Goal: Task Accomplishment & Management: Complete application form

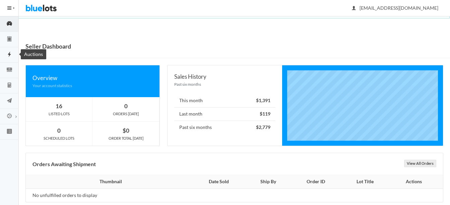
click at [9, 58] on ion-icon "flash" at bounding box center [9, 54] width 19 height 7
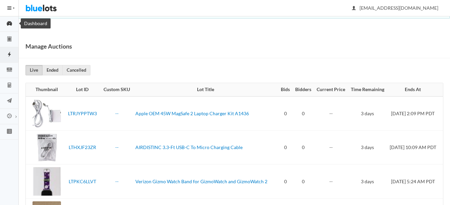
click at [12, 23] on icon "speedometer" at bounding box center [9, 23] width 5 height 5
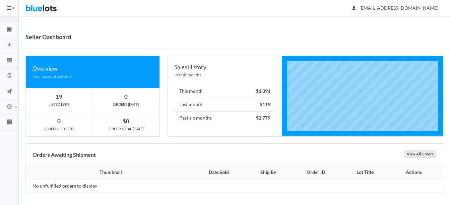
scroll to position [11, 0]
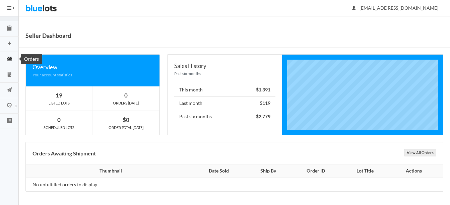
click at [12, 57] on icon "cash" at bounding box center [9, 59] width 5 height 4
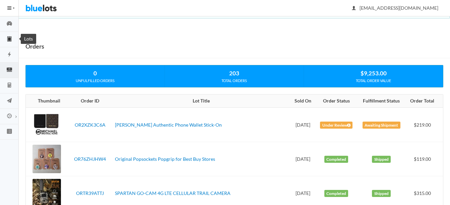
click at [11, 37] on icon "clipboard" at bounding box center [9, 39] width 4 height 5
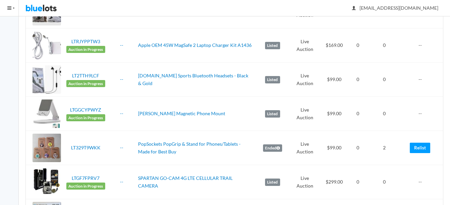
scroll to position [168, 0]
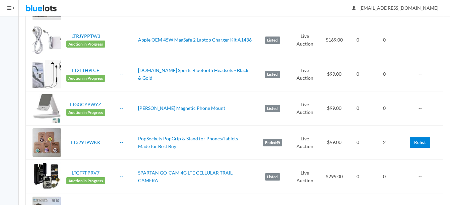
drag, startPoint x: 423, startPoint y: 144, endPoint x: 275, endPoint y: 28, distance: 188.2
click at [423, 144] on link "Relist" at bounding box center [420, 142] width 20 height 10
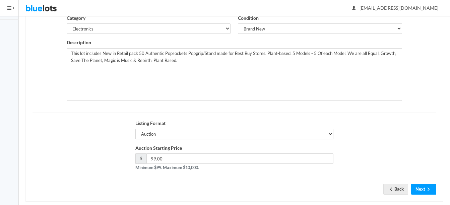
scroll to position [130, 0]
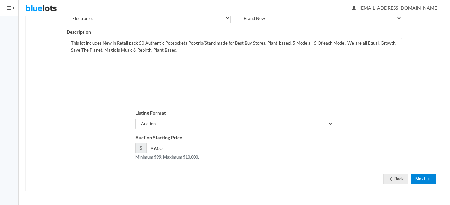
click at [422, 179] on button "Next" at bounding box center [423, 179] width 25 height 10
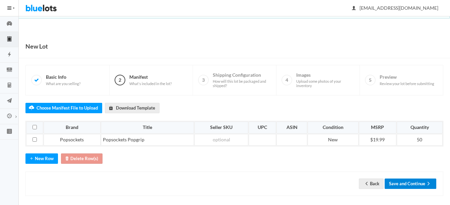
click at [415, 182] on button "Save and Continue" at bounding box center [411, 184] width 52 height 10
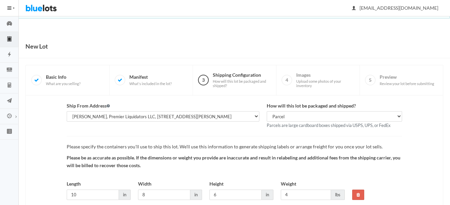
scroll to position [49, 0]
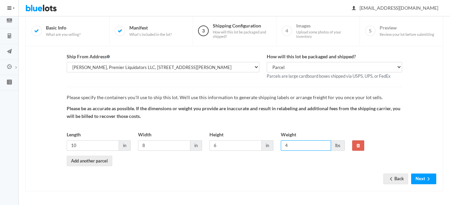
click at [307, 148] on input "4" at bounding box center [306, 145] width 50 height 10
type input "5"
click at [427, 177] on icon "arrow forward" at bounding box center [428, 178] width 7 height 5
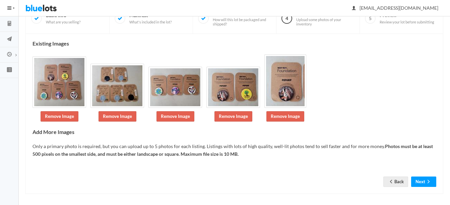
scroll to position [62, 0]
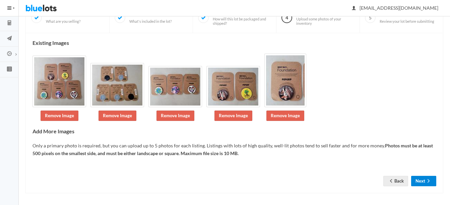
click at [420, 184] on button "Next" at bounding box center [423, 181] width 25 height 10
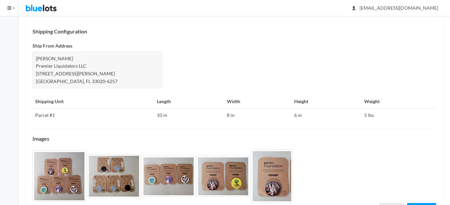
scroll to position [298, 0]
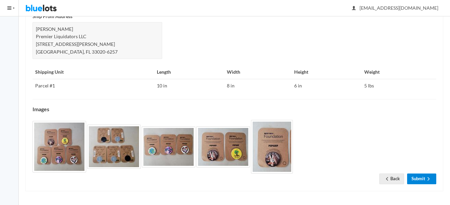
click at [424, 177] on link "Submit" at bounding box center [421, 179] width 29 height 10
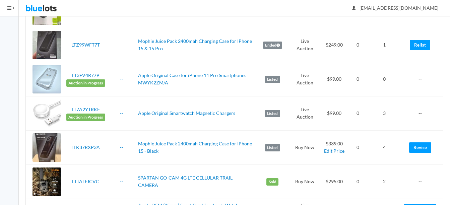
scroll to position [972, 0]
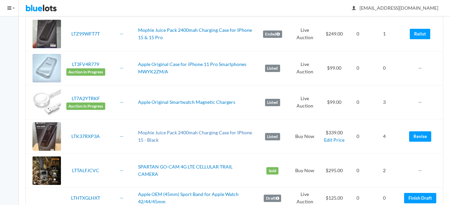
click at [191, 132] on link "Mophie Juice Pack 2400mah Charging Case for IPhone 15 - Black" at bounding box center [195, 136] width 114 height 13
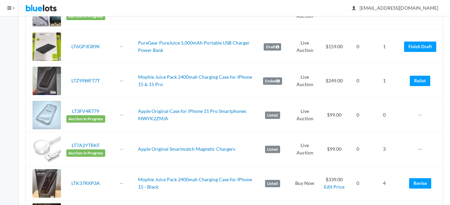
scroll to position [905, 0]
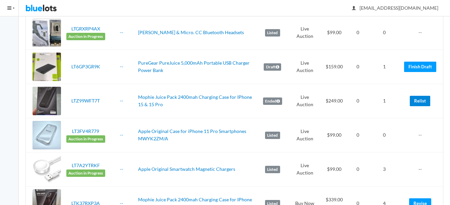
click at [420, 100] on link "Relist" at bounding box center [420, 101] width 20 height 10
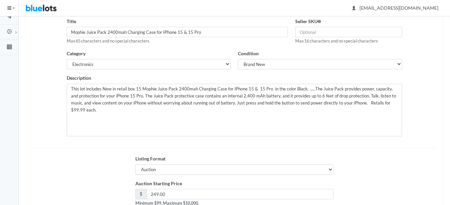
scroll to position [101, 0]
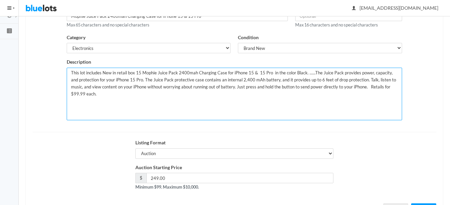
click at [140, 69] on textarea "This lot includes New in retail box 15 Mophie Juice Pack 2400mah Charging Case …" at bounding box center [234, 94] width 335 height 53
type textarea "This lot includes New in retail box 10 Mophie Juice Pack 2400mah Charging Case …"
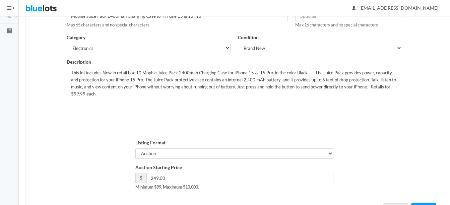
click at [423, 142] on div "Listing Format Auction Buy Now" at bounding box center [234, 151] width 411 height 25
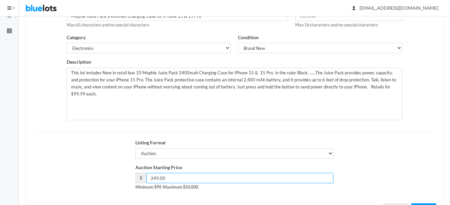
click at [262, 173] on input "249.00" at bounding box center [239, 178] width 187 height 10
type input "2"
type input "189"
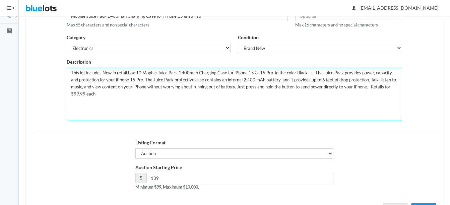
click at [303, 72] on textarea "This lot includes New in retail box 15 Mophie Juice Pack 2400mah Charging Case …" at bounding box center [234, 94] width 335 height 53
click at [160, 78] on textarea "This lot includes New in retail box 15 Mophie Juice Pack 2400mah Charging Case …" at bounding box center [234, 94] width 335 height 53
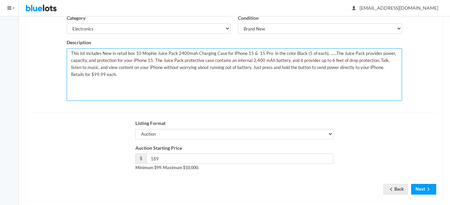
scroll to position [130, 0]
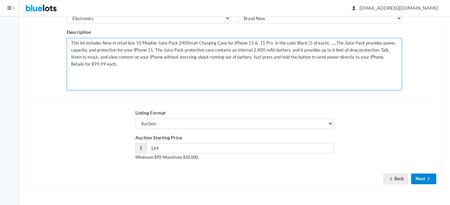
type textarea "This lot includes New in retail box 10 Mophie Juice Pack 2400mah Charging Case …"
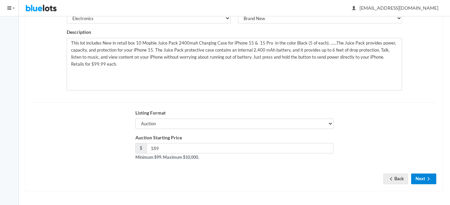
click at [423, 178] on button "Next" at bounding box center [423, 179] width 25 height 10
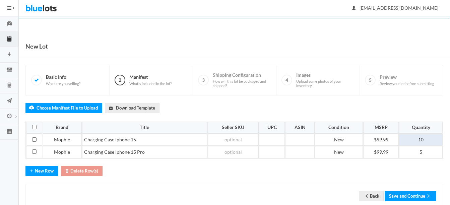
click at [429, 141] on td "10" at bounding box center [421, 140] width 44 height 12
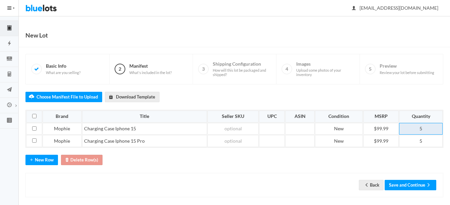
scroll to position [17, 0]
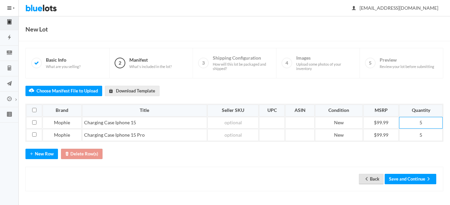
click at [373, 179] on link "Back" at bounding box center [371, 179] width 25 height 10
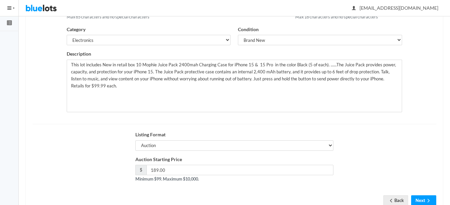
scroll to position [130, 0]
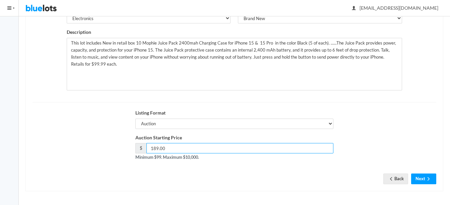
click at [159, 148] on input "189.00" at bounding box center [239, 148] width 187 height 10
type input "195.00"
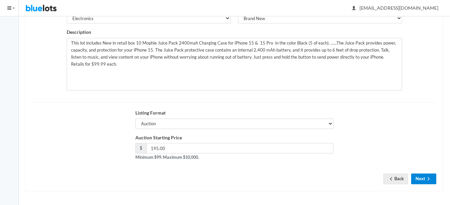
click at [432, 179] on icon "arrow forward" at bounding box center [428, 178] width 7 height 5
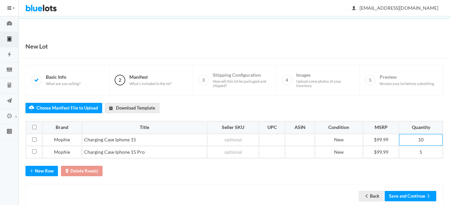
click at [430, 137] on td "10" at bounding box center [421, 140] width 44 height 12
click at [412, 197] on button "Save and Continue" at bounding box center [411, 196] width 52 height 10
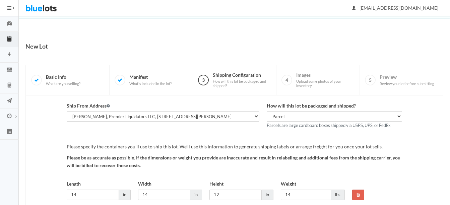
scroll to position [49, 0]
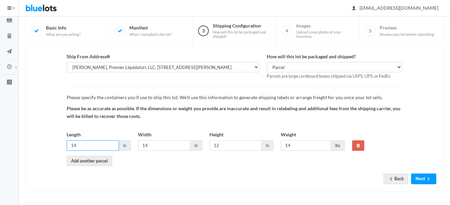
click at [98, 147] on input "14" at bounding box center [93, 145] width 52 height 10
type input "110"
type input "6"
click at [73, 147] on input "110" at bounding box center [93, 145] width 52 height 10
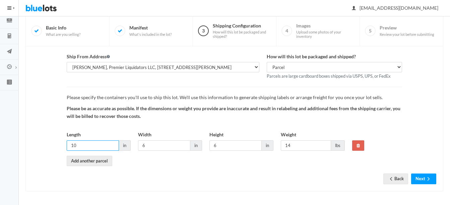
type input "10"
click at [304, 144] on input "14" at bounding box center [306, 145] width 50 height 10
type input "1"
type input "8"
click at [425, 176] on button "Next" at bounding box center [423, 179] width 25 height 10
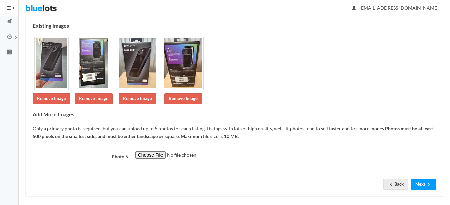
scroll to position [85, 0]
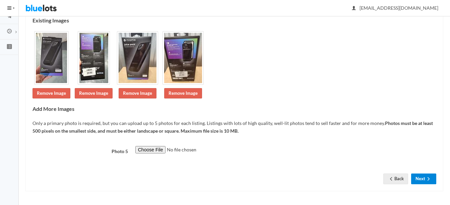
click at [423, 175] on button "Next" at bounding box center [423, 179] width 25 height 10
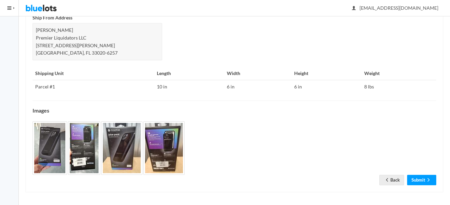
scroll to position [305, 0]
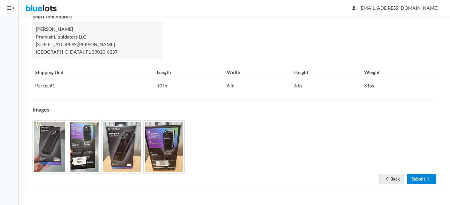
click at [421, 178] on link "Submit" at bounding box center [421, 179] width 29 height 10
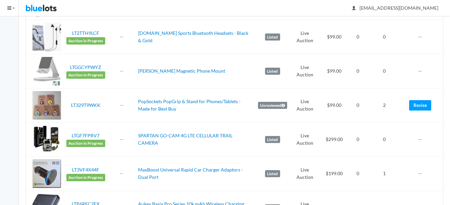
scroll to position [235, 0]
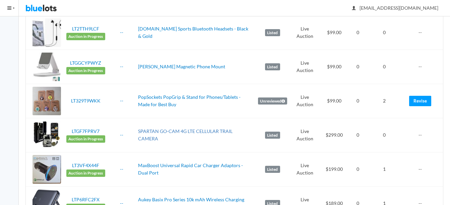
click at [190, 132] on link "SPARTAN GO-CAM 4G LTE CELLULAR TRAIL CAMERA" at bounding box center [185, 134] width 95 height 13
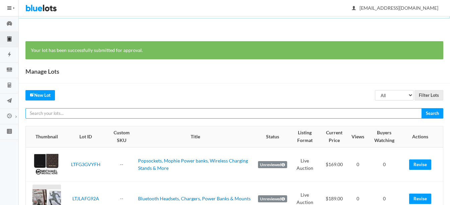
click at [223, 112] on input "text" at bounding box center [223, 113] width 397 height 10
type input "spartan"
click at [422, 108] on input "Search" at bounding box center [433, 113] width 22 height 10
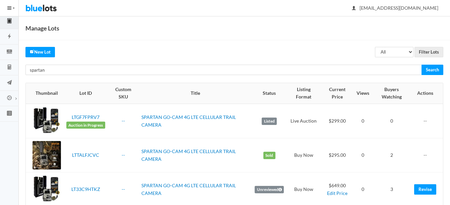
scroll to position [33, 0]
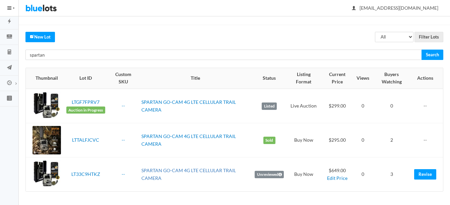
click at [184, 169] on link "SPARTAN GO-CAM 4G LTE CELLULAR TRAIL CAMERA" at bounding box center [188, 174] width 95 height 13
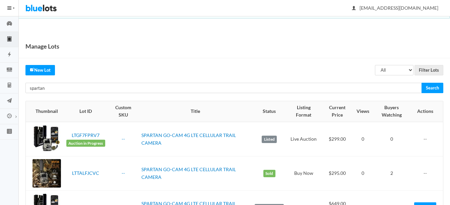
scroll to position [33, 0]
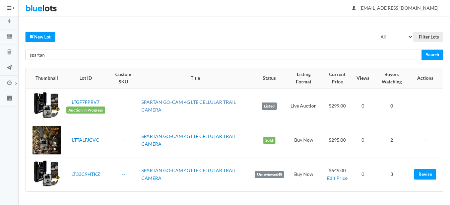
click at [204, 103] on link "SPARTAN GO-CAM 4G LTE CELLULAR TRAIL CAMERA" at bounding box center [188, 105] width 95 height 13
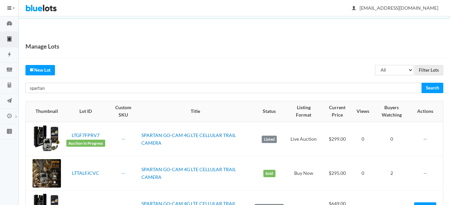
scroll to position [33, 0]
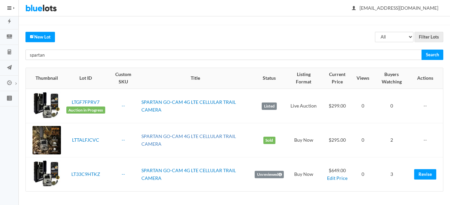
click at [195, 139] on link "SPARTAN GO-CAM 4G LTE CELLULAR TRAIL CAMERA" at bounding box center [188, 139] width 95 height 13
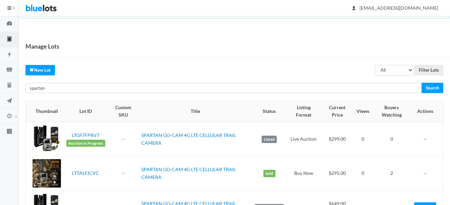
scroll to position [33, 0]
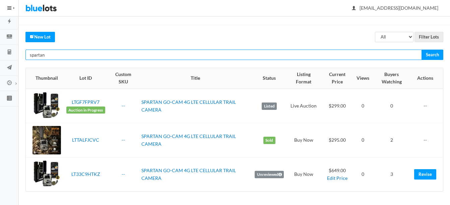
click at [114, 53] on input "spartan" at bounding box center [223, 55] width 397 height 10
type input "s"
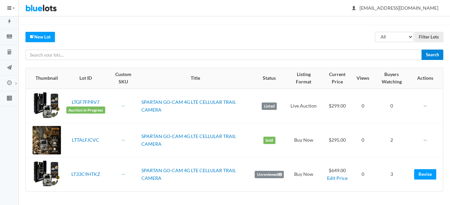
click at [426, 57] on input "Search" at bounding box center [433, 55] width 22 height 10
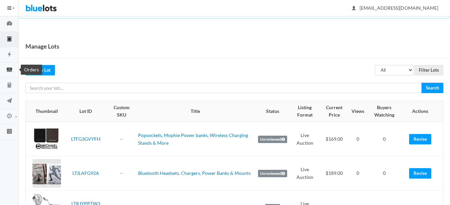
click at [9, 68] on icon "cash" at bounding box center [9, 70] width 5 height 4
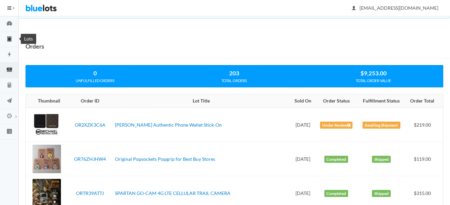
click at [12, 41] on icon "clipboard" at bounding box center [9, 39] width 19 height 6
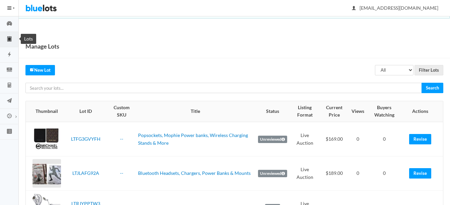
click at [12, 39] on icon "clipboard" at bounding box center [9, 39] width 19 height 6
click at [9, 57] on ion-icon "flash" at bounding box center [9, 54] width 19 height 7
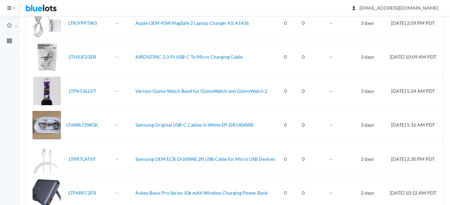
scroll to position [89, 0]
